Goal: Find specific page/section: Find specific page/section

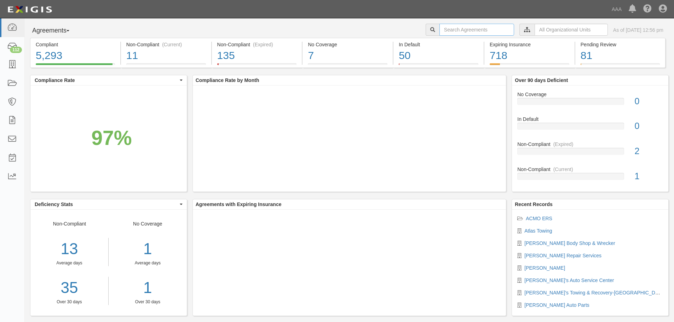
click at [439, 29] on input "text" at bounding box center [476, 30] width 75 height 12
type input "144213"
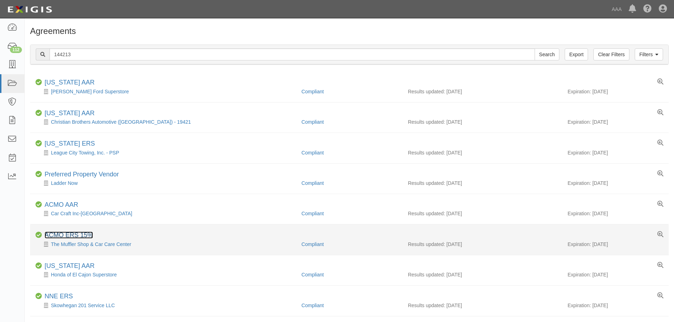
click at [64, 233] on link "ACMO ERS 15%" at bounding box center [69, 235] width 48 height 7
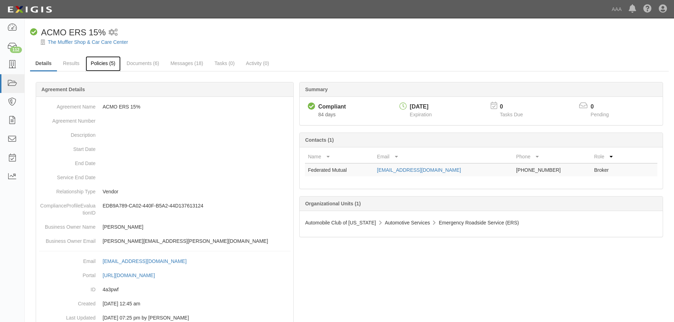
click at [103, 65] on link "Policies (5)" at bounding box center [103, 63] width 35 height 15
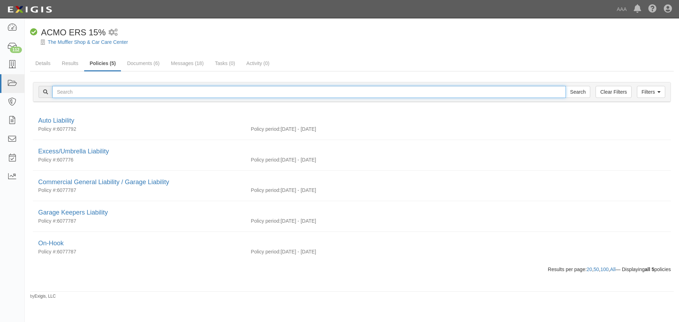
click at [94, 92] on input "text" at bounding box center [308, 92] width 513 height 12
type input "144213"
click at [565, 86] on input "Search" at bounding box center [577, 92] width 25 height 12
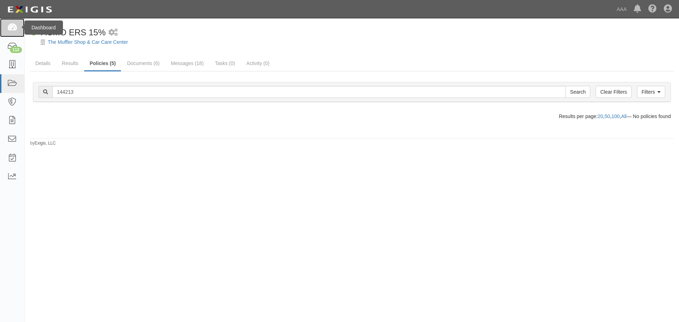
click at [14, 28] on icon at bounding box center [12, 28] width 10 height 8
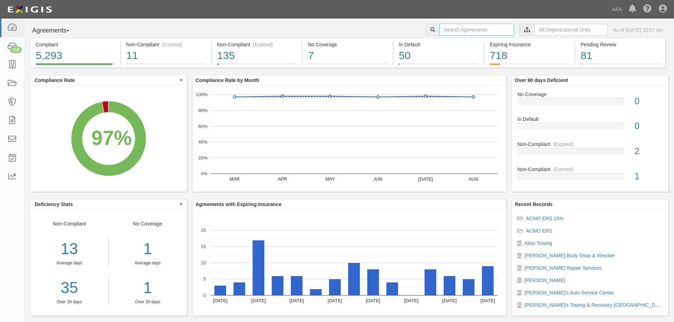
click at [450, 30] on input "text" at bounding box center [476, 30] width 75 height 12
type input "Sim's Wrecker"
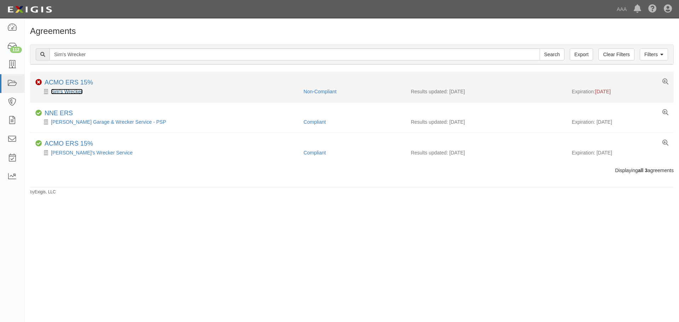
click at [71, 91] on link "Sim's Wrecker" at bounding box center [67, 92] width 32 height 6
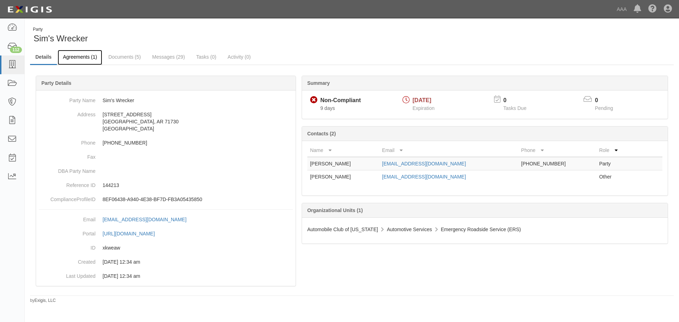
click at [82, 56] on link "Agreements (1)" at bounding box center [80, 57] width 45 height 15
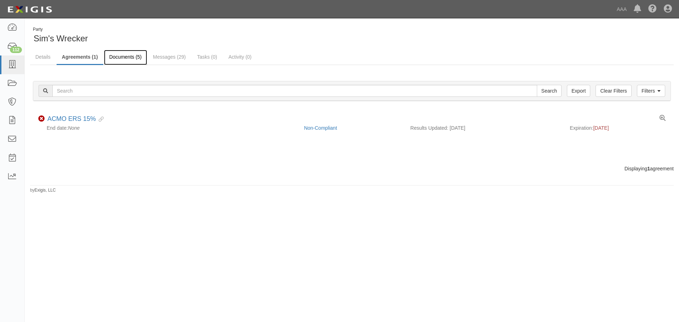
click at [130, 57] on link "Documents (5)" at bounding box center [125, 57] width 43 height 15
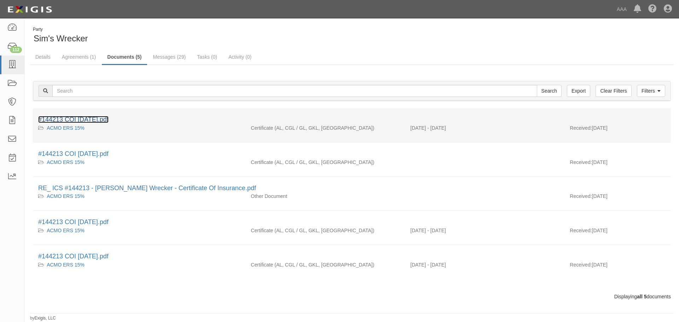
click at [90, 119] on link "#144213 COI [DATE].pdf" at bounding box center [73, 119] width 70 height 7
